Goal: Task Accomplishment & Management: Manage account settings

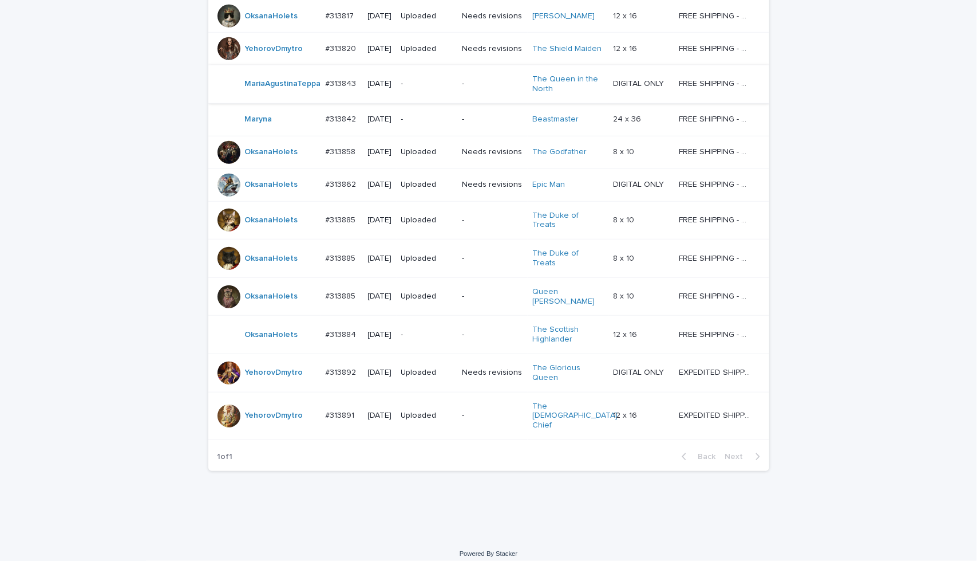
scroll to position [481, 0]
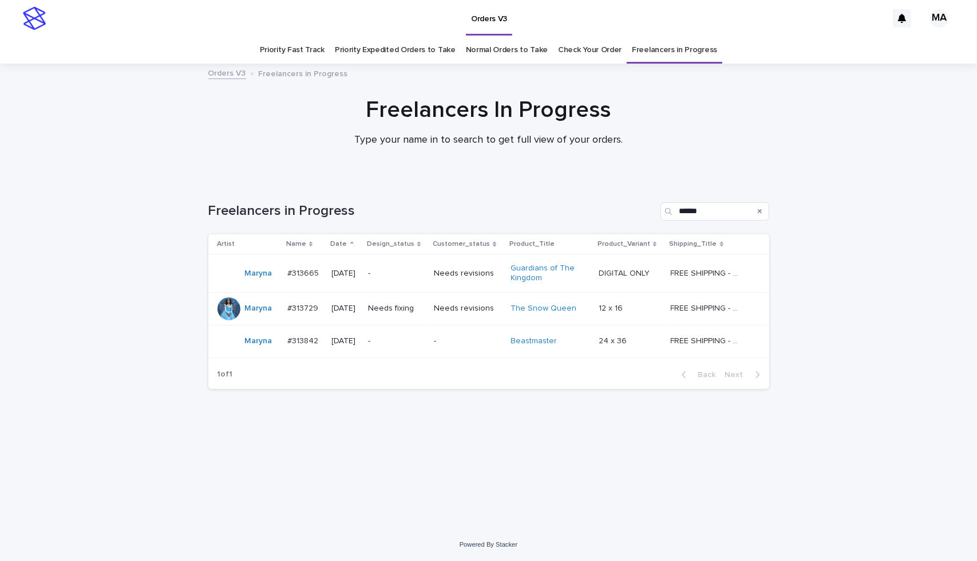
click at [470, 336] on p "-" at bounding box center [468, 341] width 68 height 10
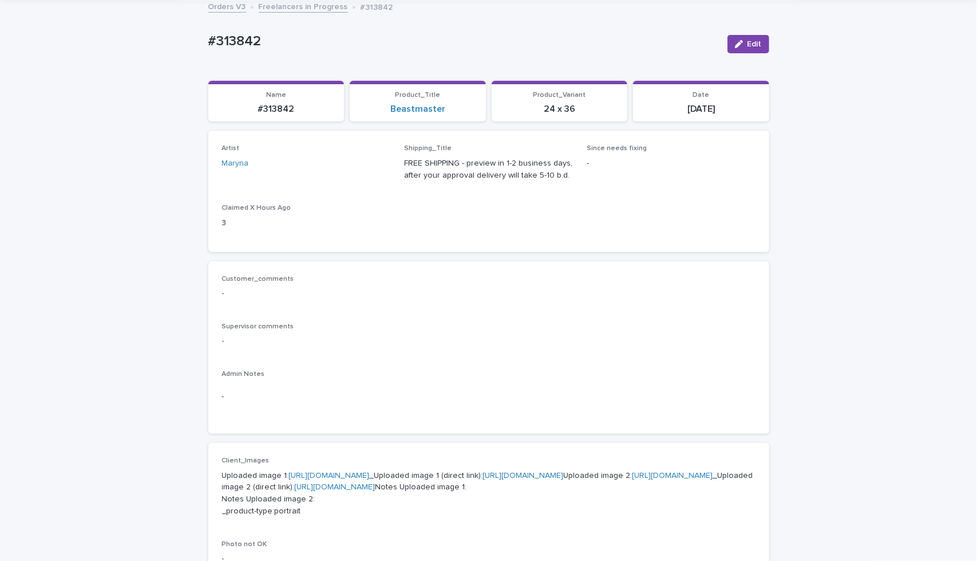
scroll to position [57, 0]
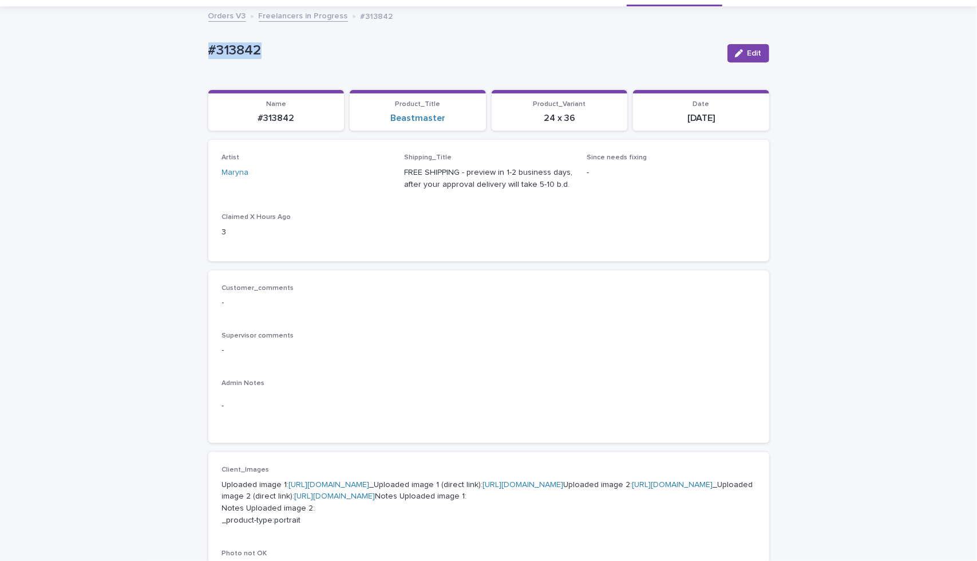
drag, startPoint x: 278, startPoint y: 52, endPoint x: 42, endPoint y: 34, distance: 237.2
click at [42, 34] on div "Loading... Saving… Loading... Saving… #313842 Edit #313842 Edit Sorry, there wa…" at bounding box center [488, 540] width 977 height 1067
copy p "#313842"
click at [751, 56] on span "Edit" at bounding box center [755, 53] width 14 height 8
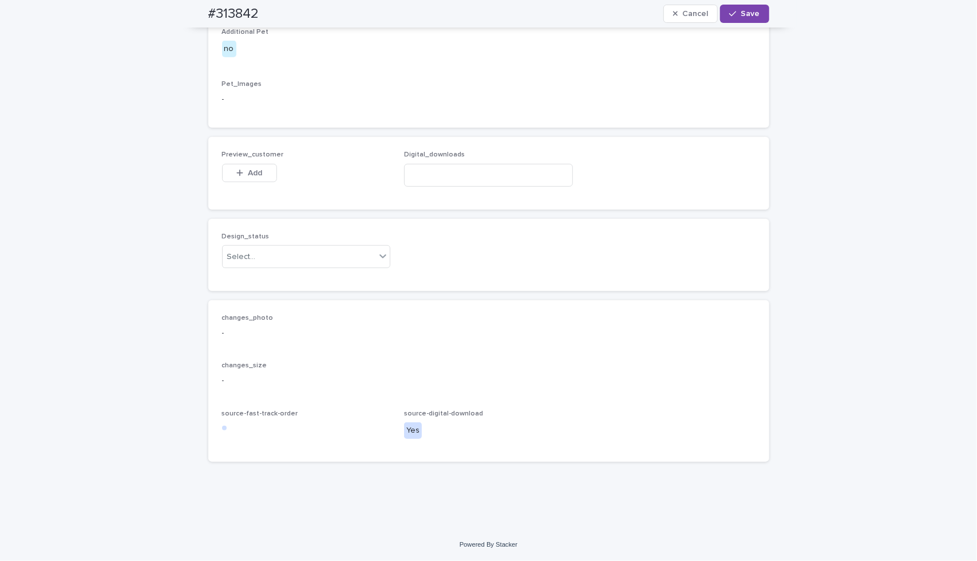
scroll to position [766, 0]
click at [251, 172] on span "Add" at bounding box center [255, 173] width 14 height 8
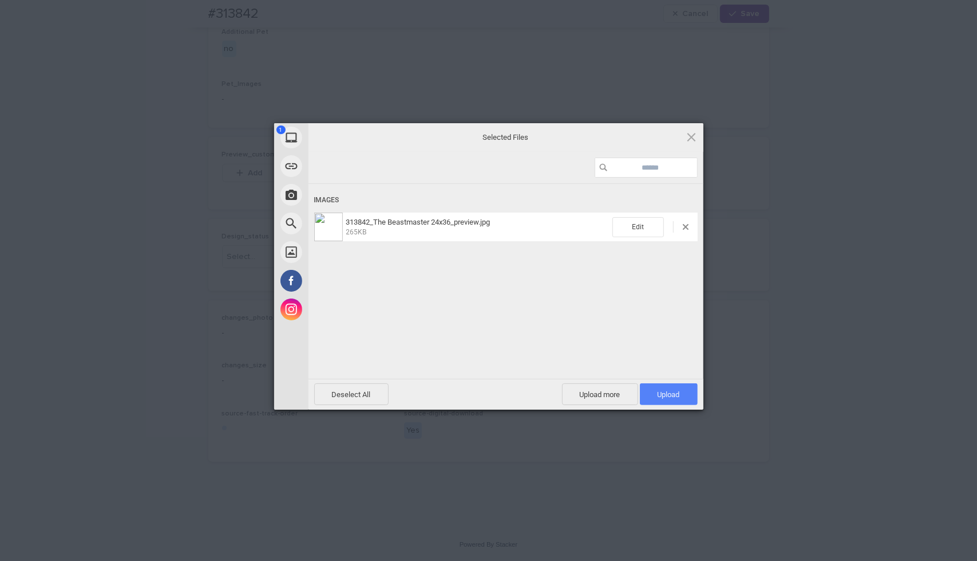
click at [664, 390] on span "Upload 1" at bounding box center [669, 394] width 22 height 9
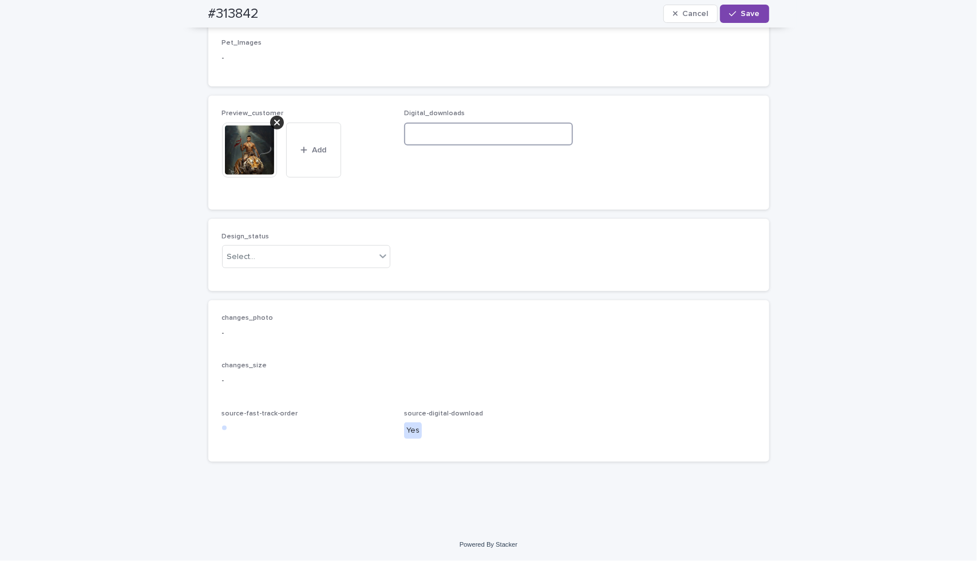
click at [516, 145] on input at bounding box center [488, 134] width 169 height 23
paste input "**********"
type input "**********"
click at [377, 262] on icon at bounding box center [382, 255] width 11 height 11
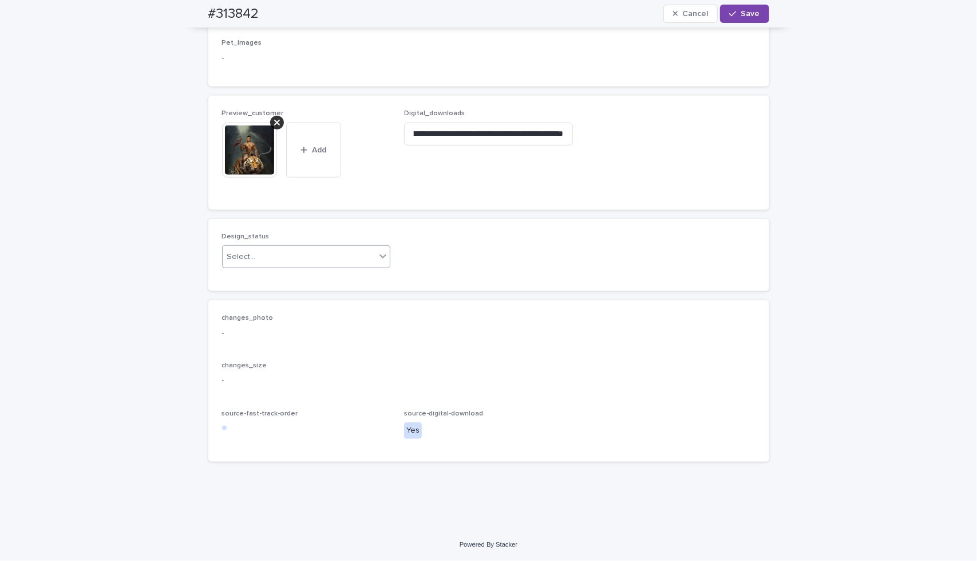
scroll to position [0, 0]
click at [360, 323] on div "Uploaded" at bounding box center [302, 320] width 168 height 20
click at [742, 11] on span "Save" at bounding box center [751, 14] width 19 height 8
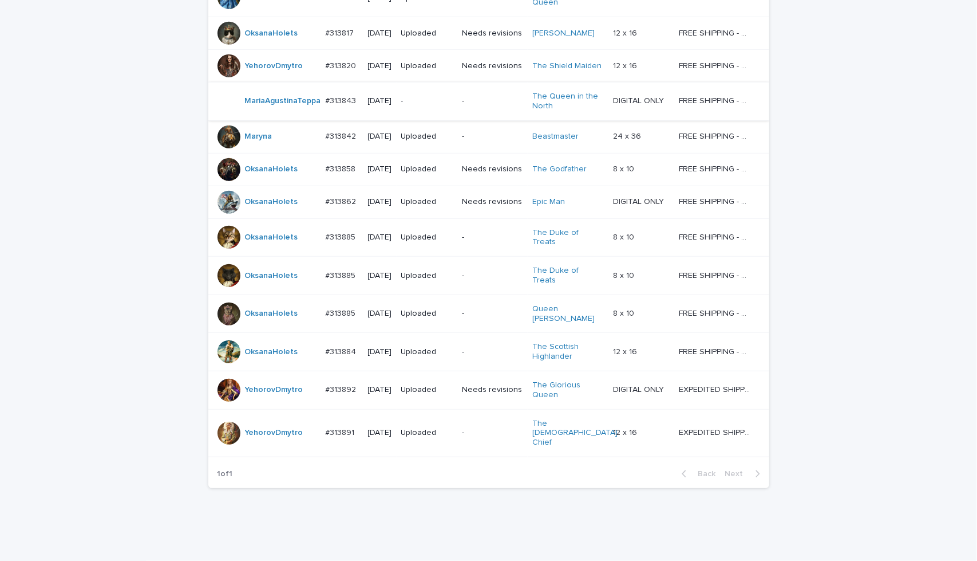
scroll to position [515, 0]
